Goal: Task Accomplishment & Management: Manage account settings

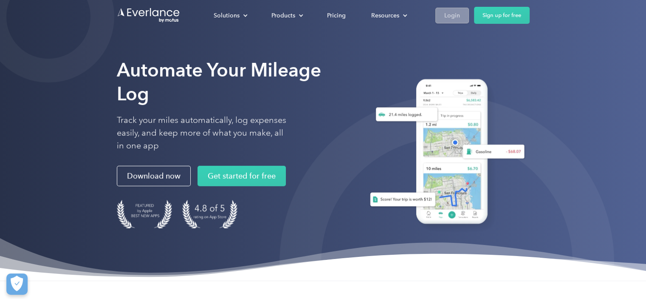
click at [453, 10] on div "Login" at bounding box center [452, 15] width 16 height 11
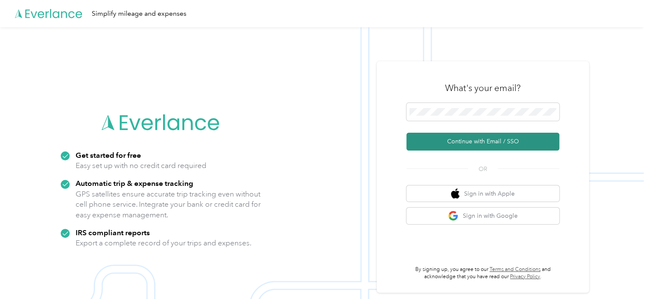
click at [500, 138] on button "Continue with Email / SSO" at bounding box center [483, 142] width 153 height 18
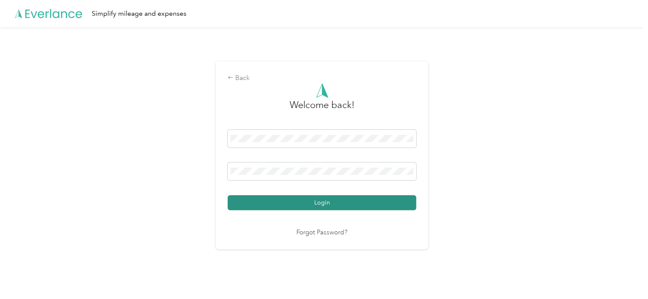
click at [316, 208] on button "Login" at bounding box center [322, 202] width 189 height 15
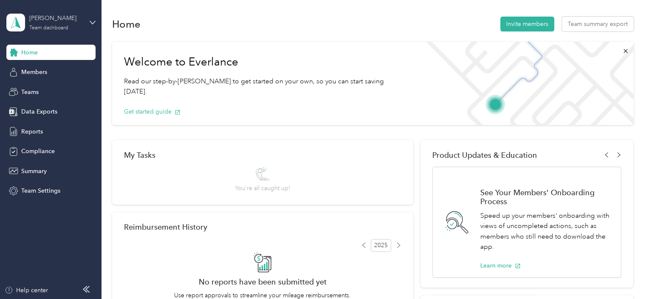
click at [55, 29] on div "Team dashboard" at bounding box center [48, 27] width 39 height 5
click at [64, 88] on div "Personal dashboard" at bounding box center [41, 89] width 54 height 9
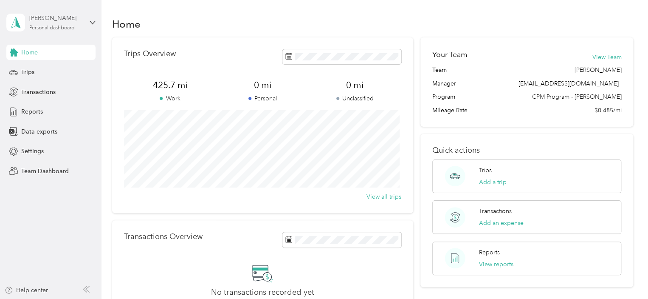
click at [56, 22] on div "[PERSON_NAME]" at bounding box center [55, 18] width 53 height 9
click at [38, 73] on div "Team dashboard" at bounding box center [95, 69] width 167 height 15
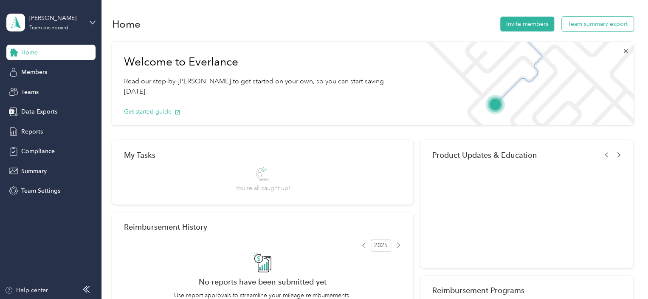
click at [594, 28] on button "Team summary export" at bounding box center [598, 24] width 72 height 15
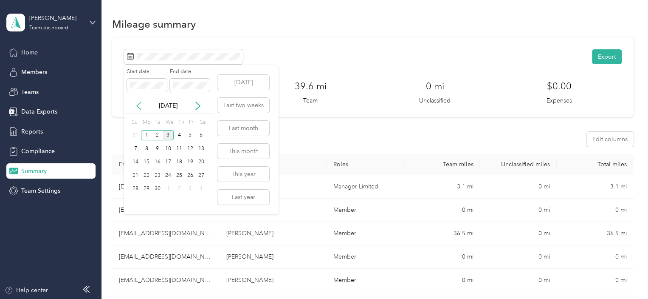
click at [140, 102] on icon at bounding box center [139, 106] width 8 height 8
click at [192, 137] on div "1" at bounding box center [190, 135] width 11 height 11
click at [133, 200] on div "31" at bounding box center [135, 202] width 11 height 11
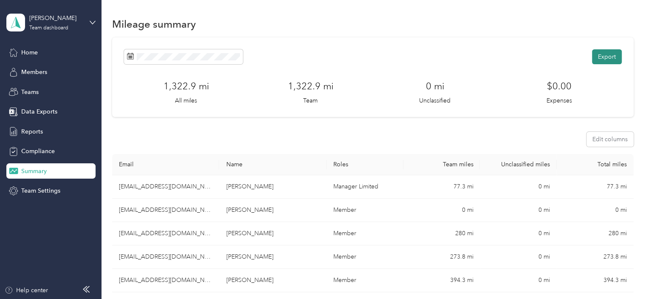
click at [607, 60] on button "Export" at bounding box center [607, 56] width 30 height 15
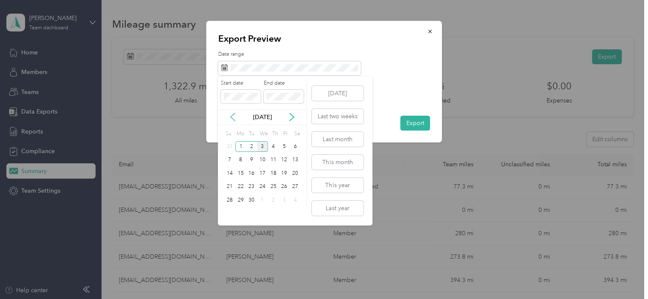
click at [229, 119] on icon at bounding box center [233, 117] width 8 height 8
click at [284, 148] on div "1" at bounding box center [284, 146] width 11 height 11
click at [230, 210] on div "31" at bounding box center [229, 213] width 11 height 11
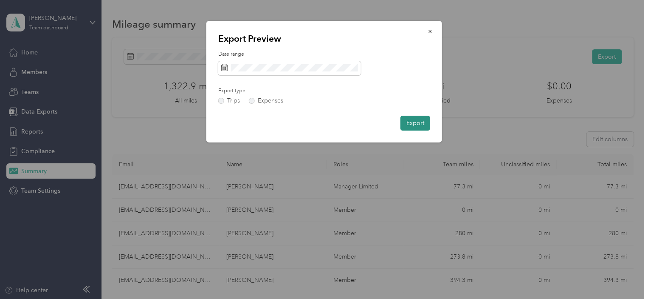
click at [421, 127] on button "Export" at bounding box center [416, 123] width 30 height 15
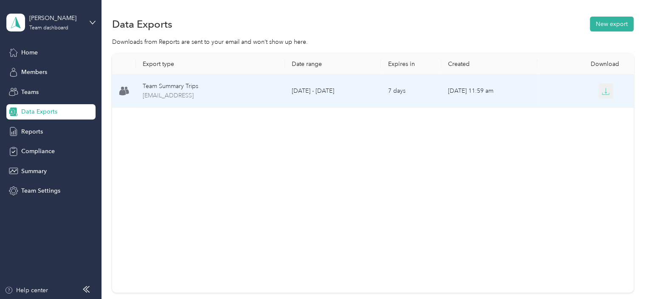
click at [603, 94] on icon "button" at bounding box center [606, 92] width 8 height 8
